Goal: Find specific page/section: Find specific page/section

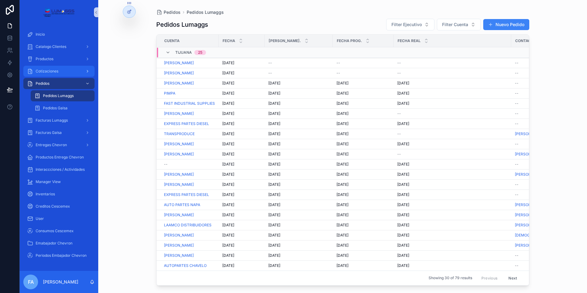
click at [67, 73] on div "Cotizaciones" at bounding box center [59, 71] width 64 height 10
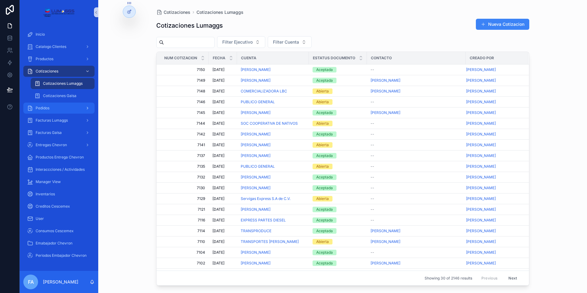
click at [54, 106] on div "Pedidos" at bounding box center [59, 108] width 64 height 10
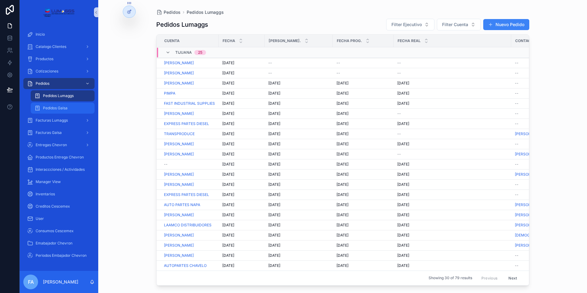
click at [64, 108] on span "Pedidos Galsa" at bounding box center [55, 108] width 25 height 5
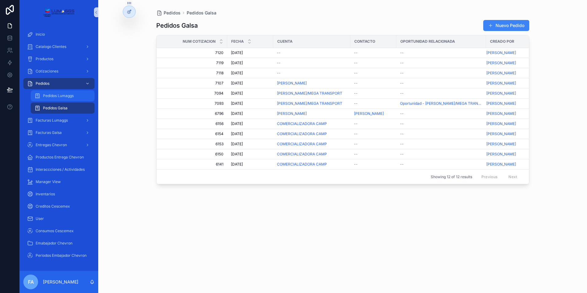
click at [56, 96] on span "Pedidos Lumaggs" at bounding box center [58, 95] width 31 height 5
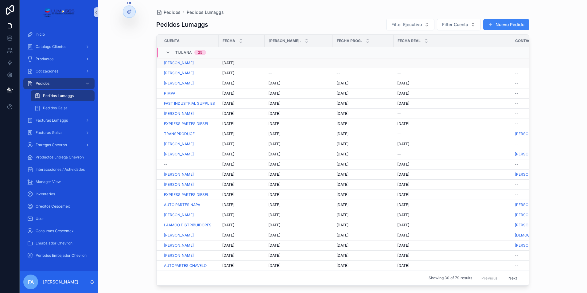
click at [231, 63] on span "[DATE]" at bounding box center [228, 62] width 12 height 5
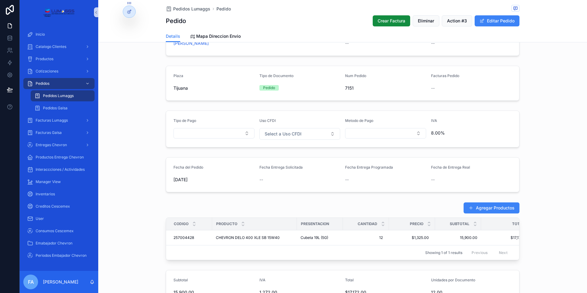
scroll to position [61, 0]
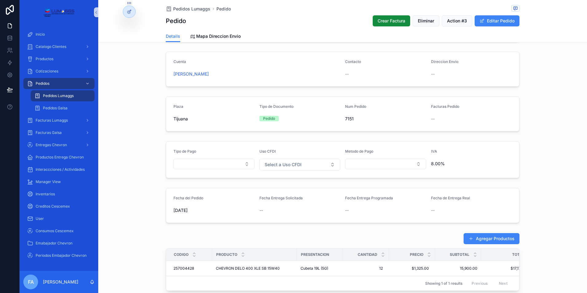
drag, startPoint x: 168, startPoint y: 75, endPoint x: 257, endPoint y: 74, distance: 89.0
click at [257, 74] on form "Cuenta [PERSON_NAME] Contacto -- Direccion Envio --" at bounding box center [342, 69] width 353 height 34
copy span "[PERSON_NAME]"
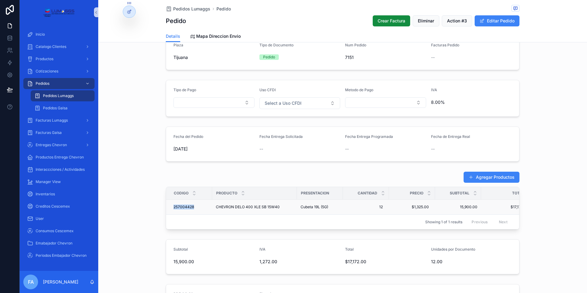
drag, startPoint x: 174, startPoint y: 207, endPoint x: 195, endPoint y: 207, distance: 21.2
click at [195, 207] on td "257004428 257004428" at bounding box center [189, 206] width 46 height 15
copy span "257004428"
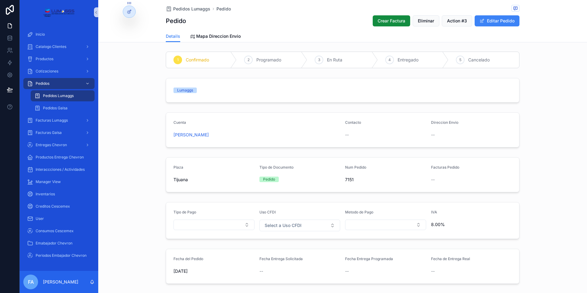
scroll to position [0, 0]
drag, startPoint x: 166, startPoint y: 134, endPoint x: 274, endPoint y: 140, distance: 107.8
click at [274, 140] on form "Cuenta [PERSON_NAME] Contacto -- Direccion Envio --" at bounding box center [342, 130] width 353 height 34
copy span "[PERSON_NAME]"
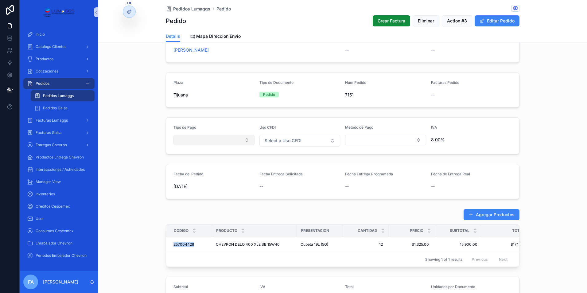
scroll to position [92, 0]
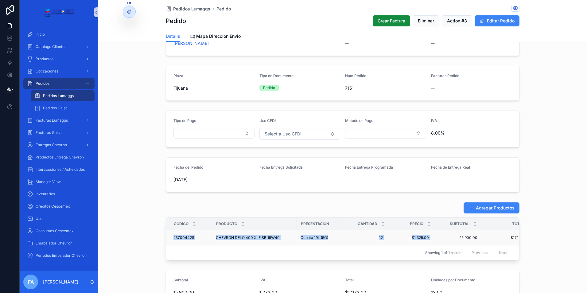
drag, startPoint x: 178, startPoint y: 236, endPoint x: 433, endPoint y: 238, distance: 254.9
click at [433, 238] on tr "257004428 257004428 CHEVRON DELO 400 XLE SB 15W40 CHEVRON DELO 400 XLE SB 15W40…" at bounding box center [351, 237] width 370 height 15
copy tr "257004428 257004428 CHEVRON DELO 400 XLE SB 15W40 CHEVRON DELO 400 XLE SB 15W40…"
click at [358, 179] on span "[DATE]" at bounding box center [385, 179] width 81 height 6
click at [184, 9] on span "Pedidos Lumaggs" at bounding box center [191, 9] width 37 height 6
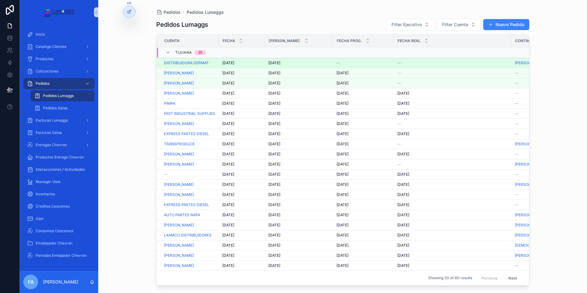
click at [230, 62] on span "[DATE]" at bounding box center [228, 62] width 12 height 5
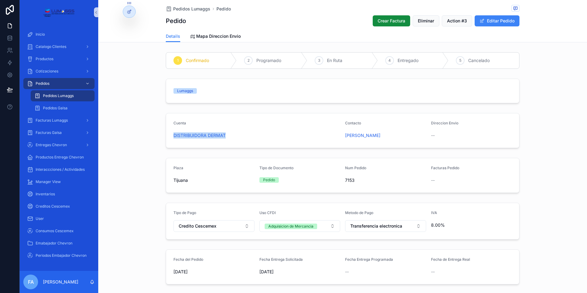
drag, startPoint x: 169, startPoint y: 136, endPoint x: 227, endPoint y: 140, distance: 58.4
click at [227, 140] on form "Cuenta DISTRIBUIDORA DERMAT Contacto [PERSON_NAME] Direccion Envio --" at bounding box center [342, 130] width 353 height 34
copy span "DISTRIBUIDORA DERMAT"
